Goal: Learn about a topic: Learn about a topic

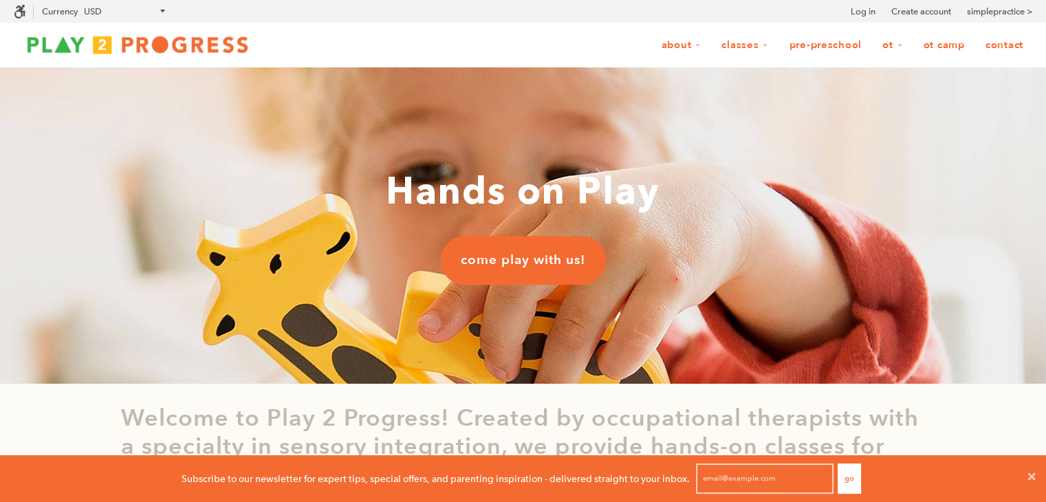
scroll to position [11, 11]
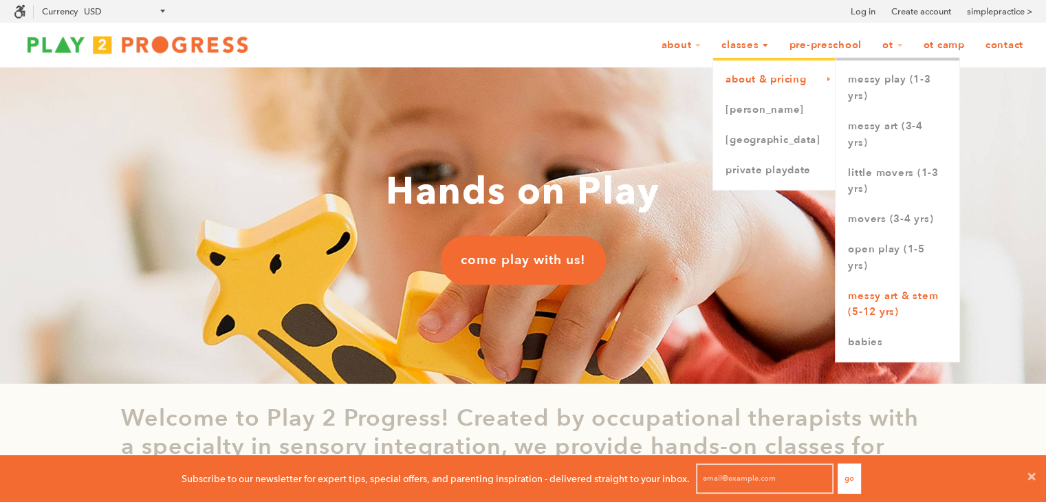
click at [913, 300] on link "Messy Art & STEM (5-12 yrs)" at bounding box center [898, 304] width 124 height 47
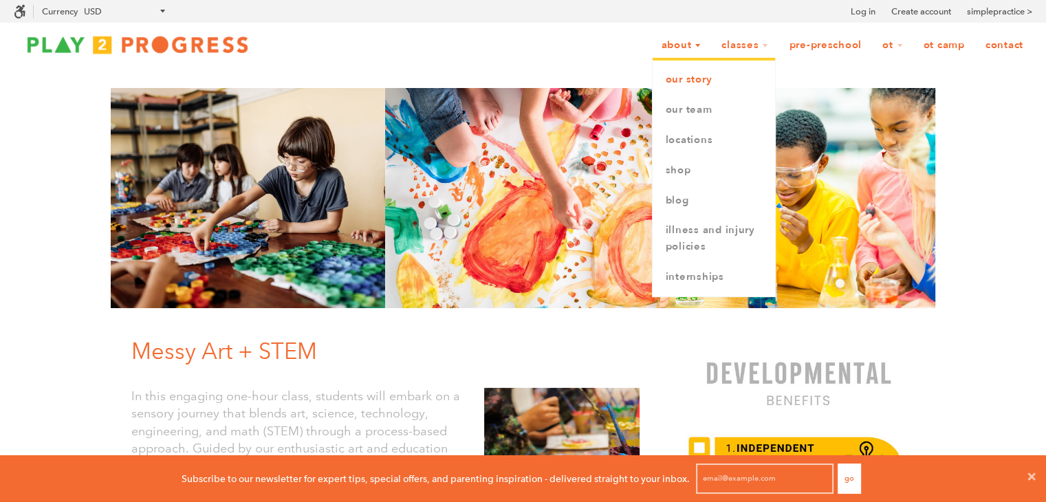
click at [691, 84] on link "Our Story" at bounding box center [714, 80] width 122 height 30
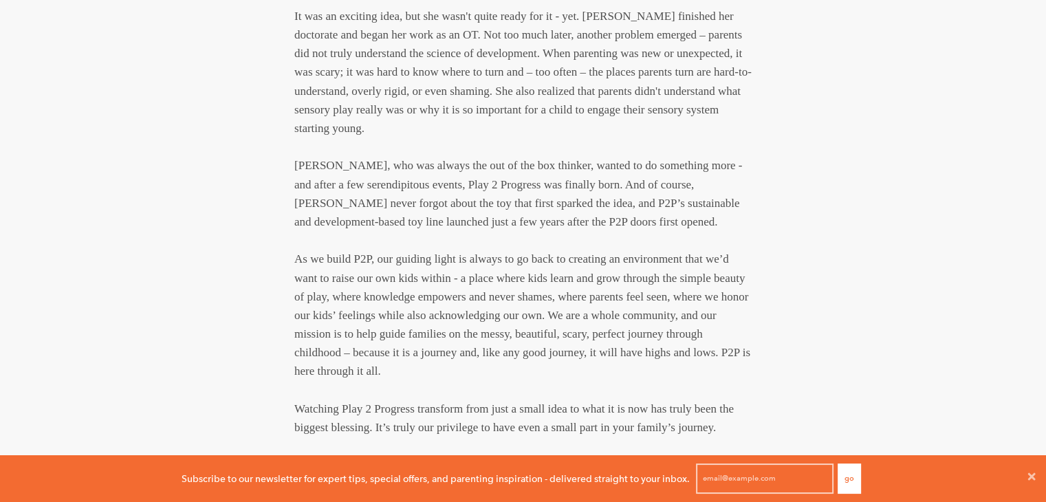
scroll to position [600, 0]
